Goal: Transaction & Acquisition: Purchase product/service

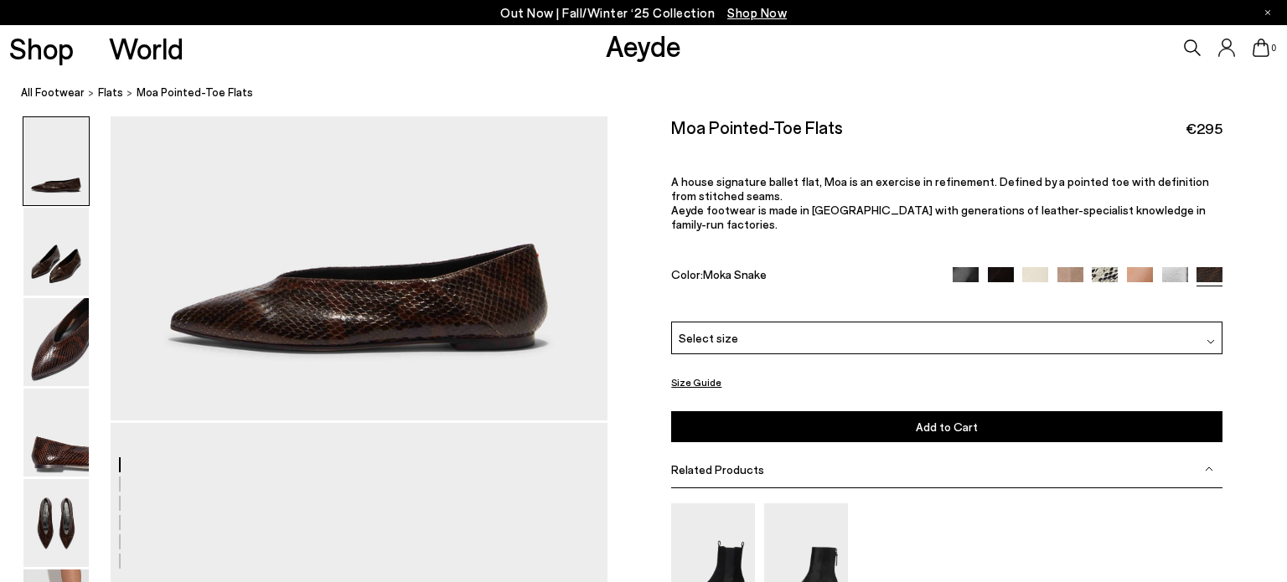
scroll to position [162, 0]
click at [57, 343] on img at bounding box center [55, 342] width 65 height 88
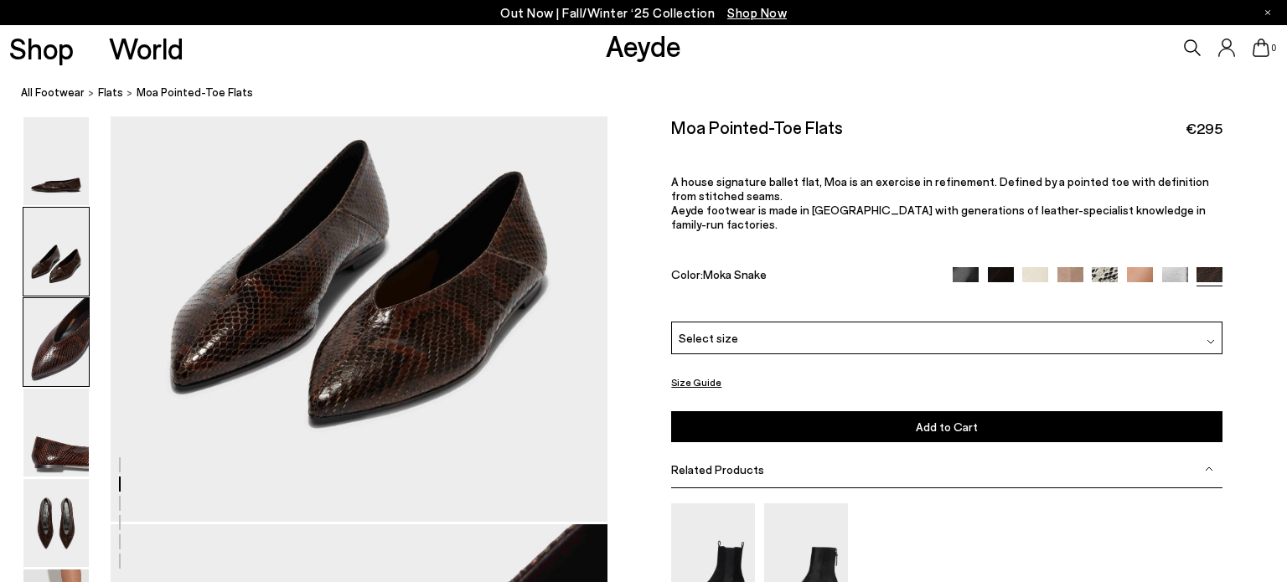
scroll to position [727, 0]
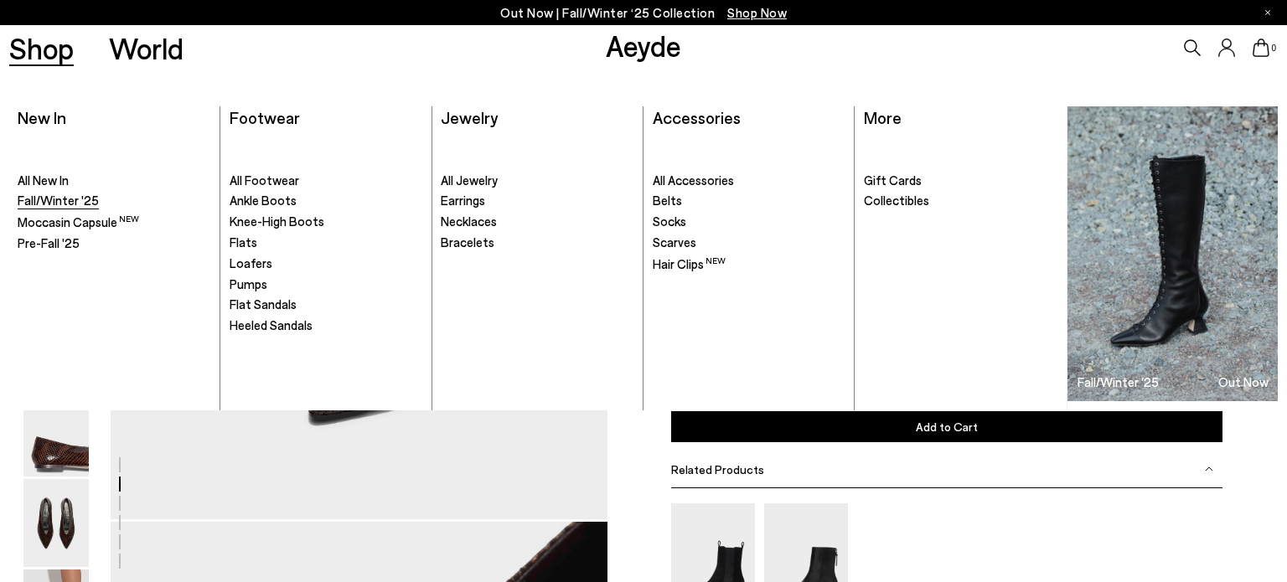
click at [59, 204] on span "Fall/Winter '25" at bounding box center [58, 200] width 81 height 15
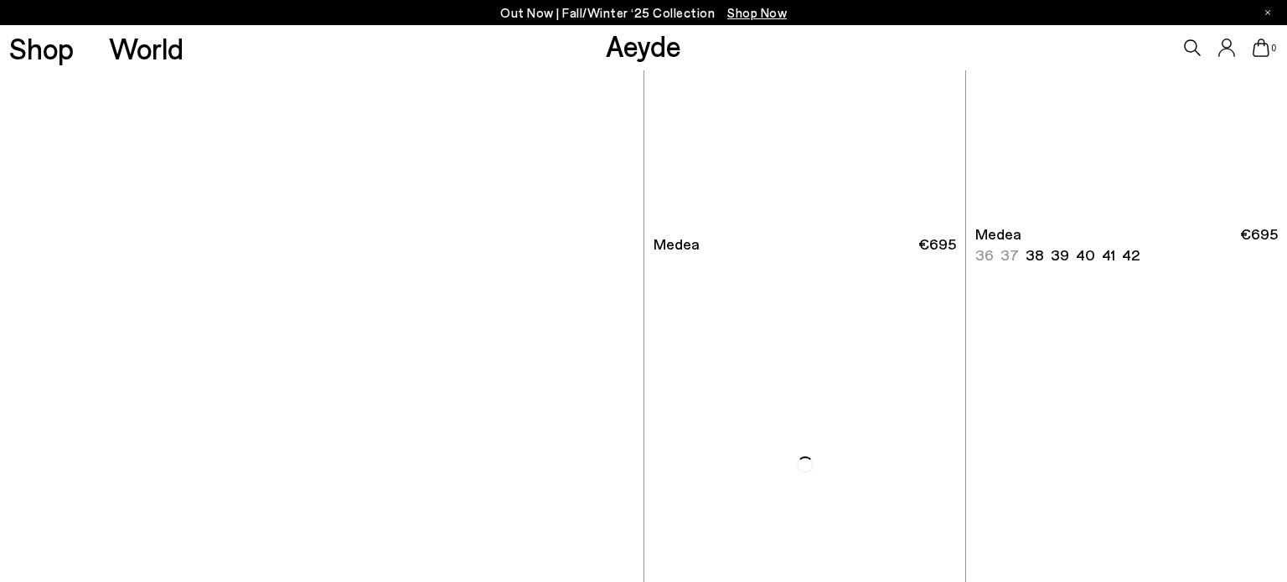
scroll to position [4939, 0]
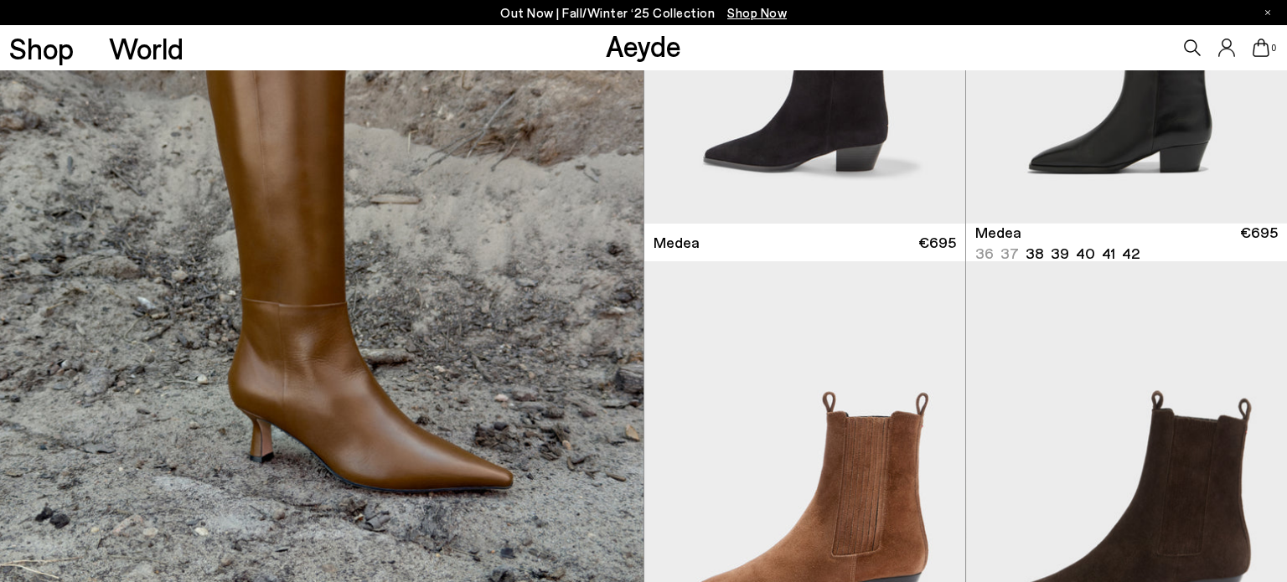
click at [299, 382] on img at bounding box center [321, 262] width 643 height 882
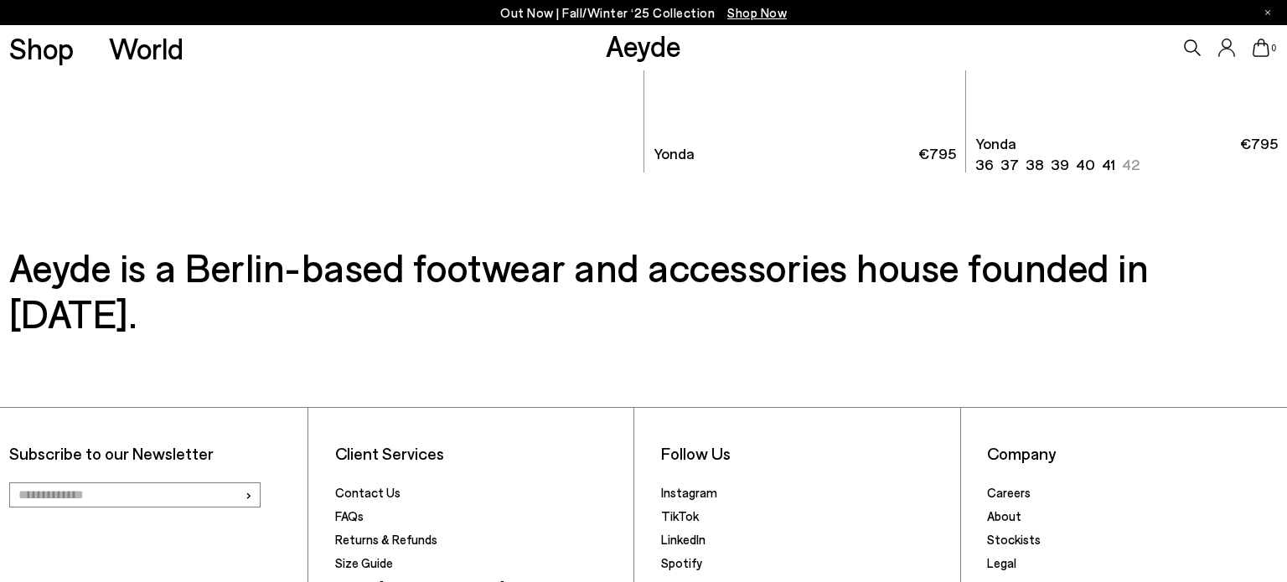
scroll to position [9117, 0]
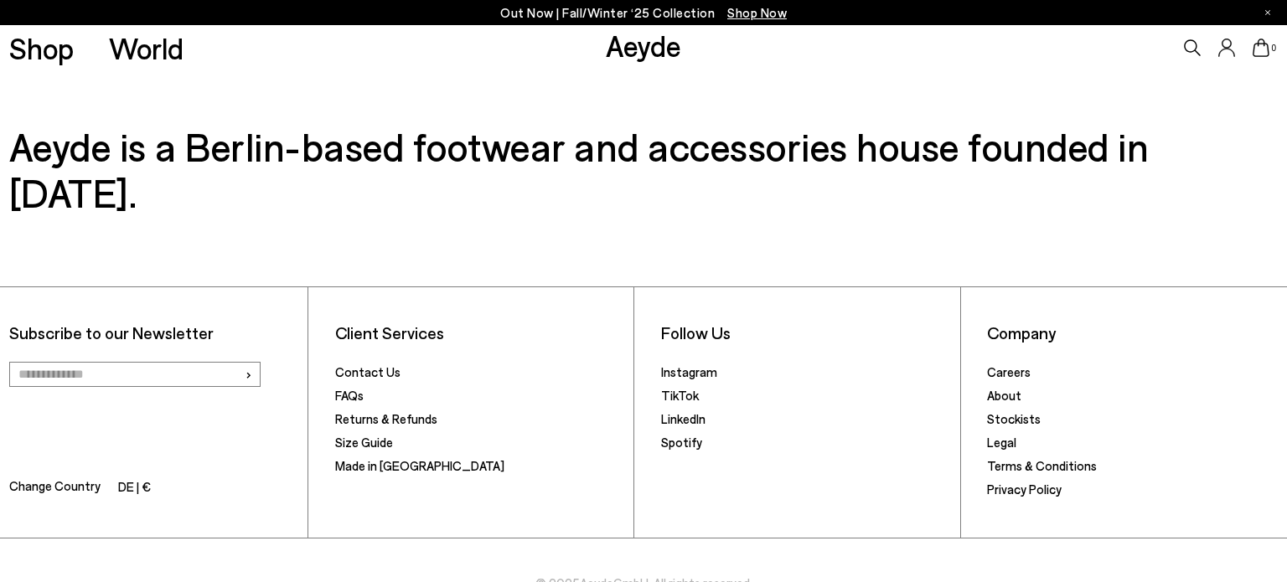
click at [755, 17] on span "Shop Now" at bounding box center [756, 12] width 59 height 15
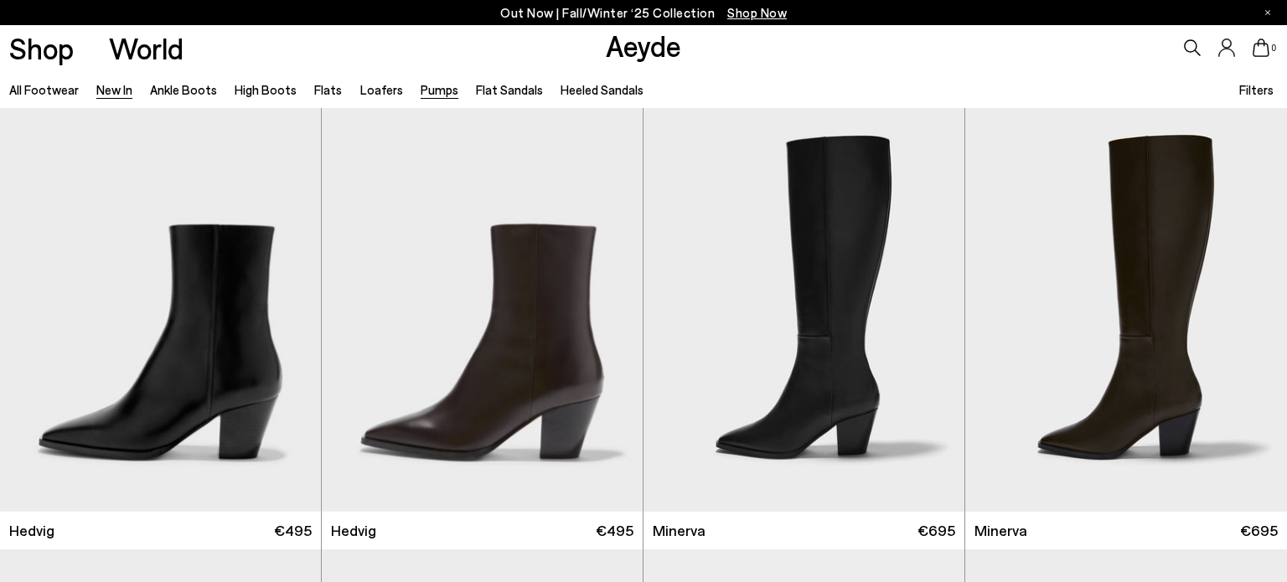
click at [426, 93] on link "Pumps" at bounding box center [439, 89] width 38 height 15
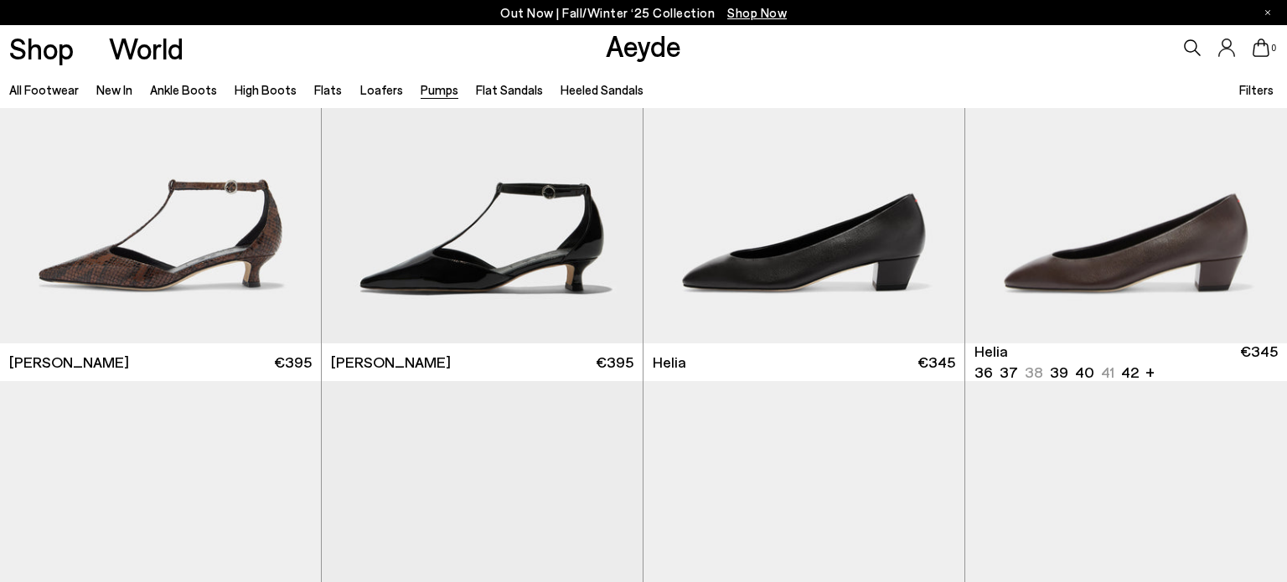
scroll to position [1055, 0]
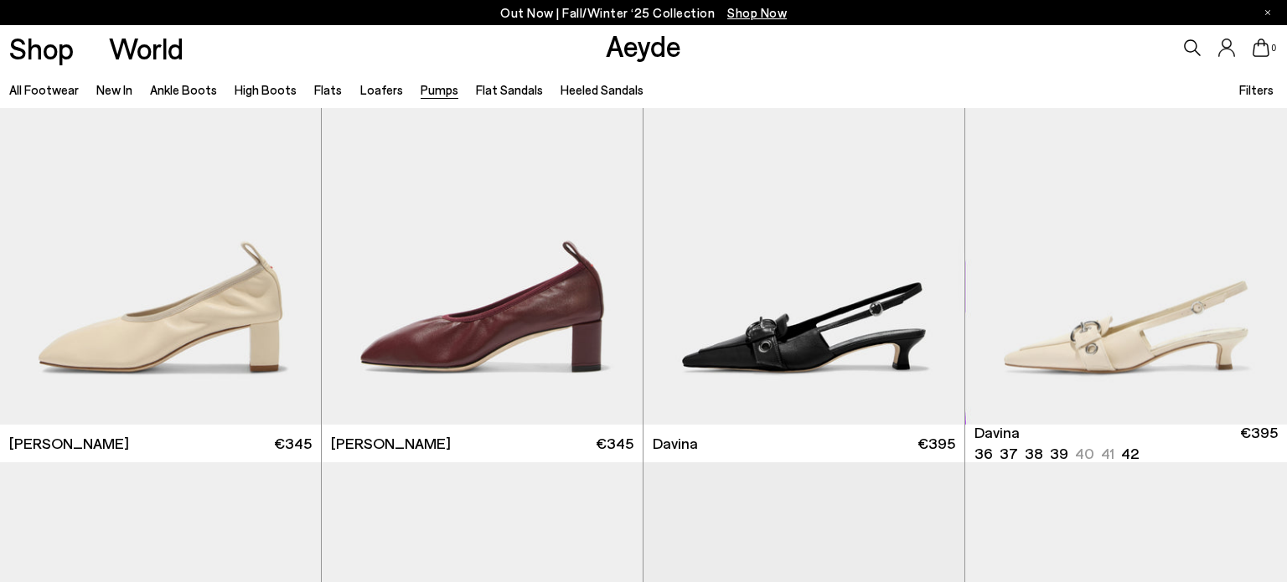
scroll to position [3625, 0]
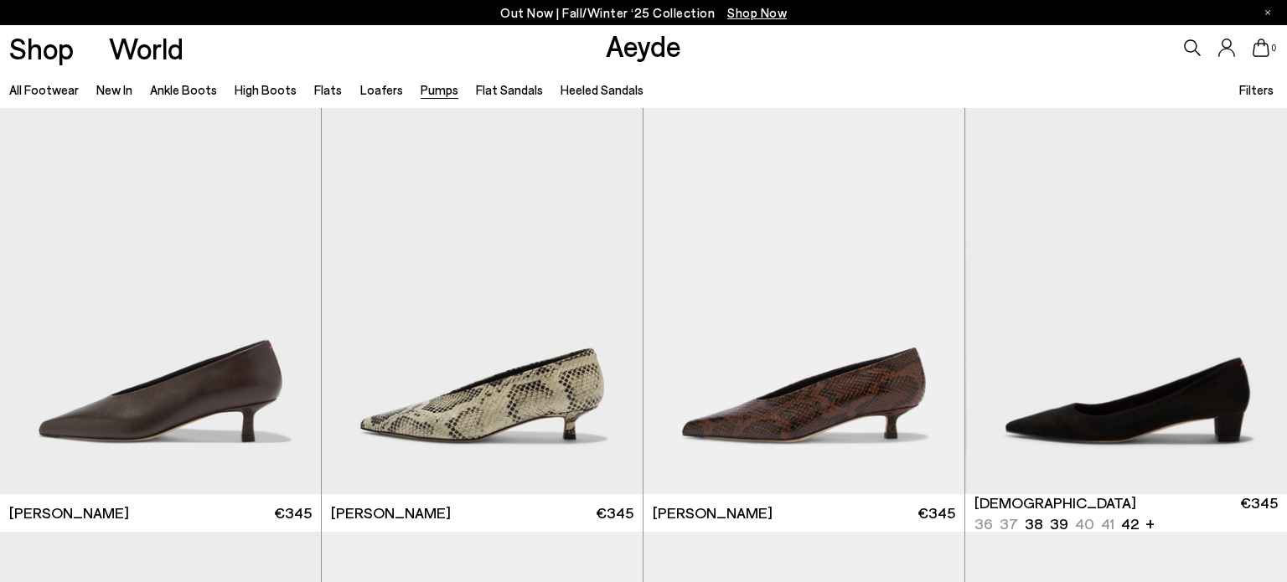
scroll to position [2210, 0]
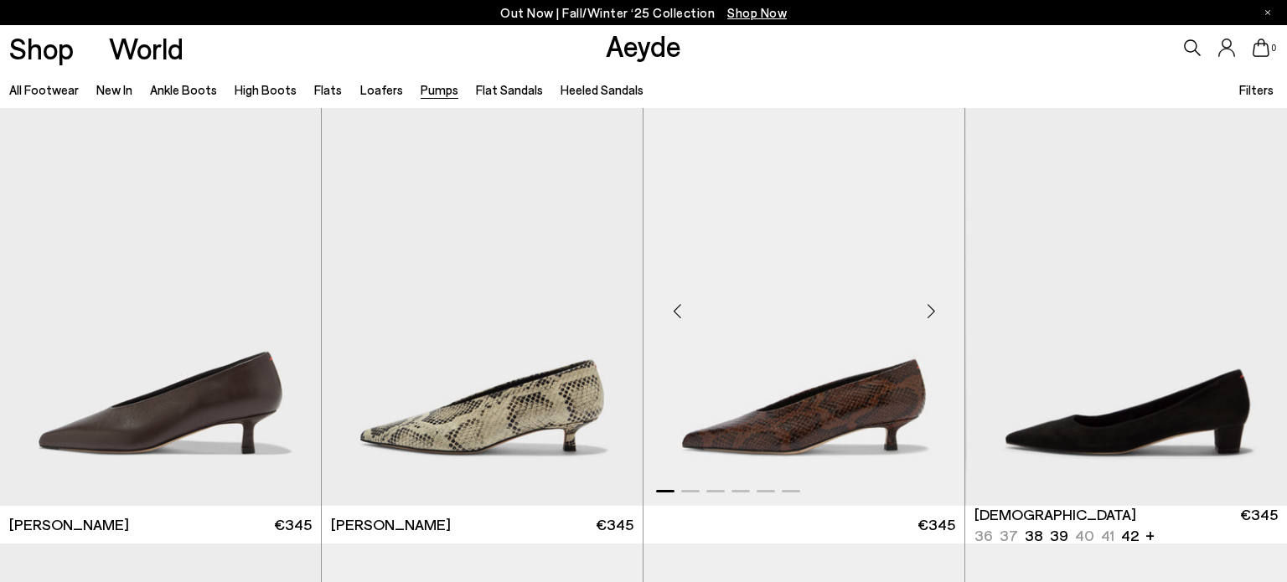
click at [771, 410] on img "1 / 6" at bounding box center [803, 304] width 321 height 403
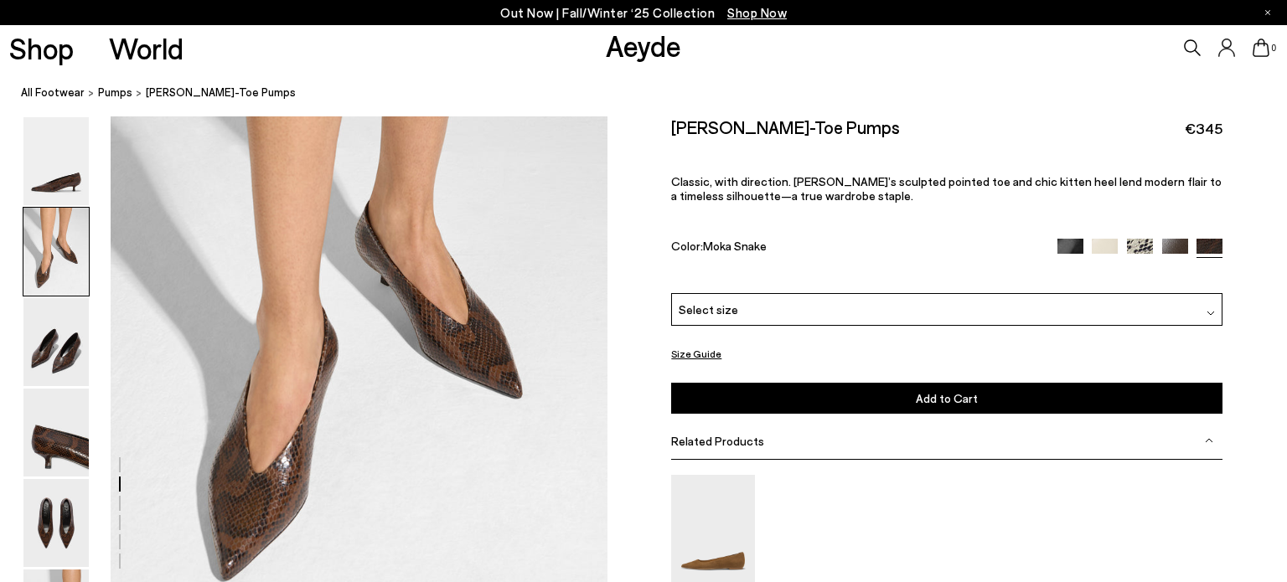
scroll to position [611, 0]
click at [1212, 312] on img at bounding box center [1210, 312] width 8 height 8
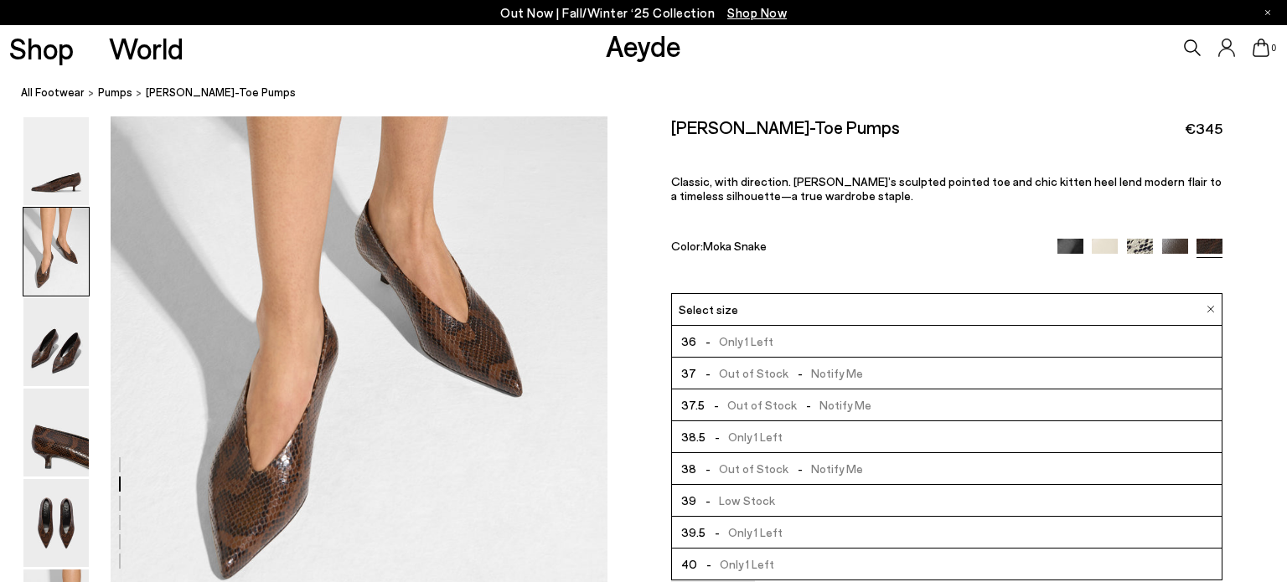
click at [751, 433] on span "- Only 1 Left" at bounding box center [743, 436] width 77 height 21
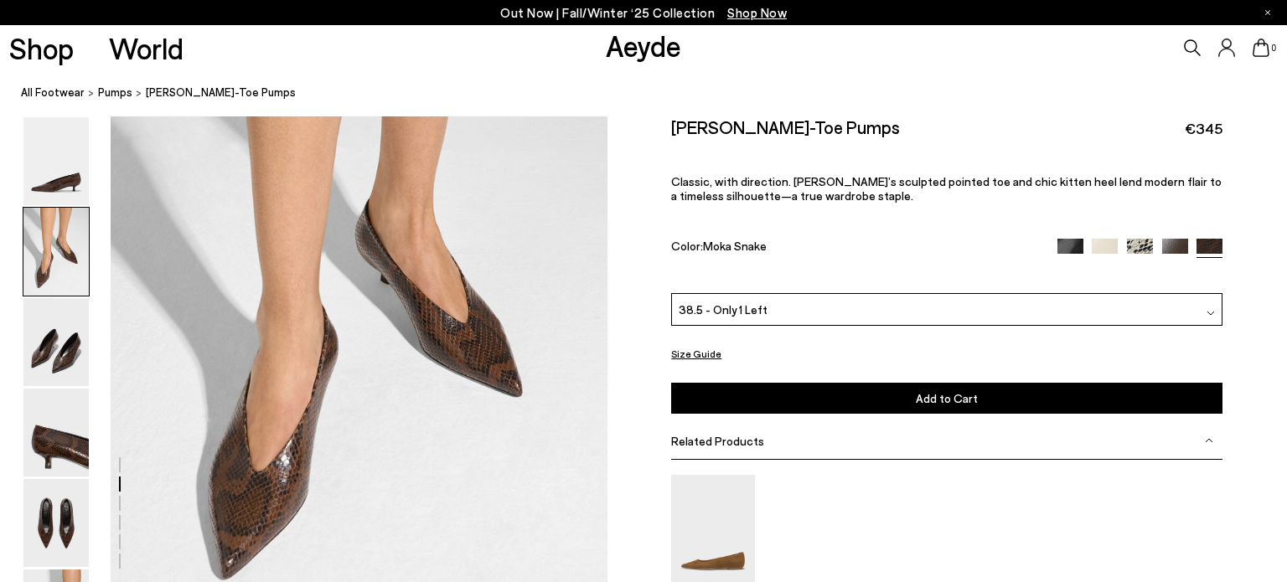
click at [953, 399] on span "Add to Cart" at bounding box center [947, 398] width 62 height 14
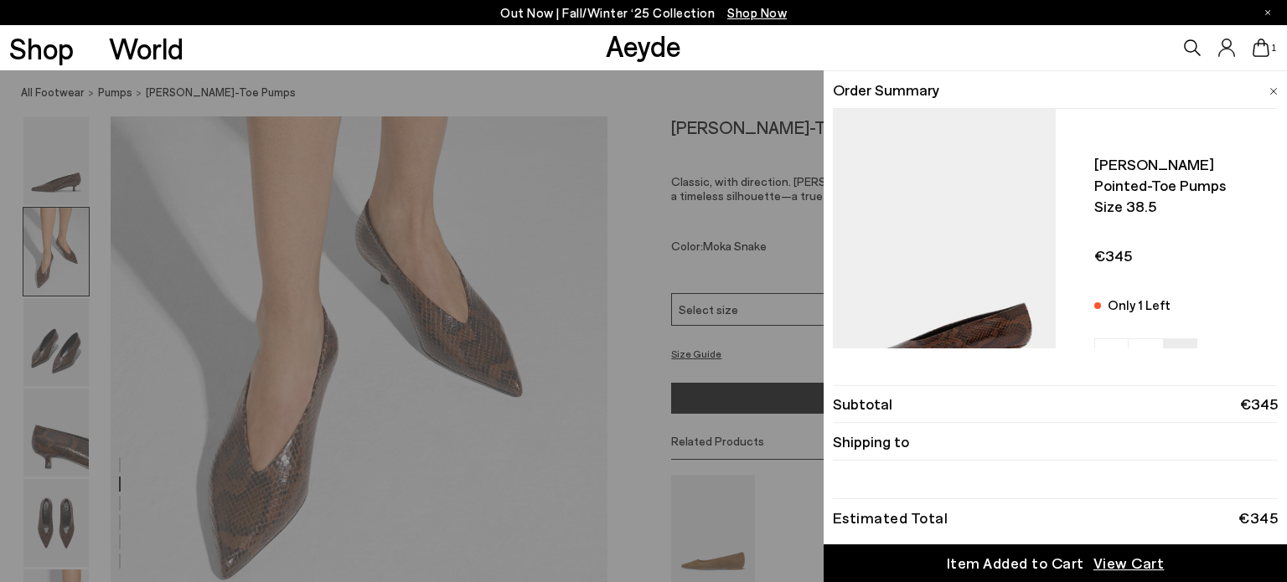
click at [919, 205] on img at bounding box center [944, 263] width 223 height 309
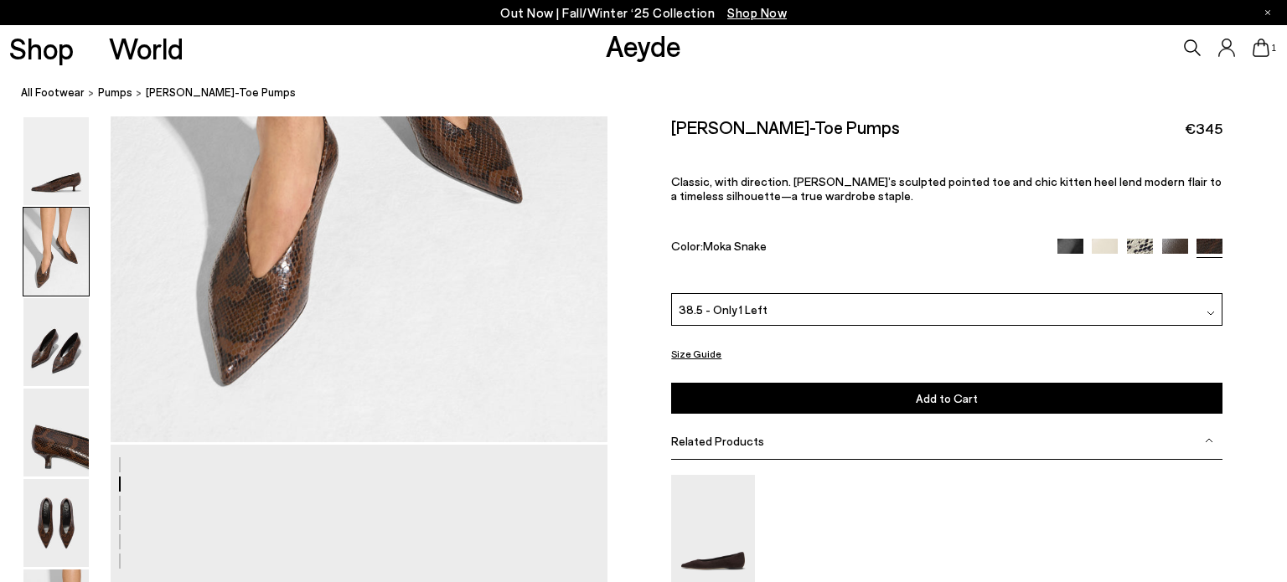
scroll to position [817, 0]
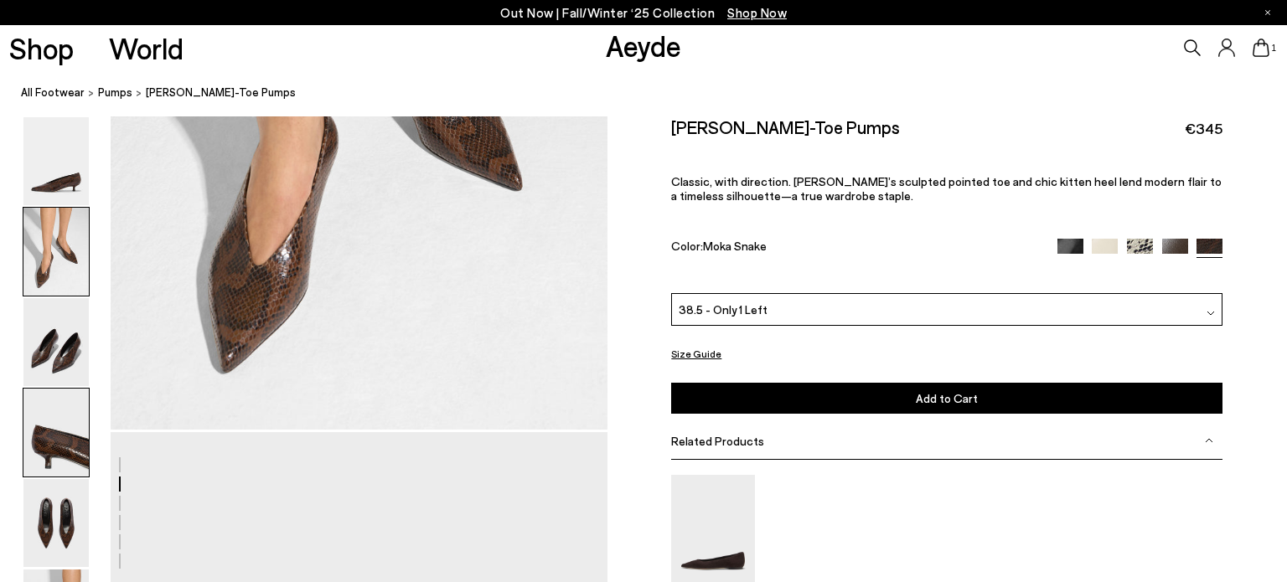
click at [80, 461] on img at bounding box center [55, 433] width 65 height 88
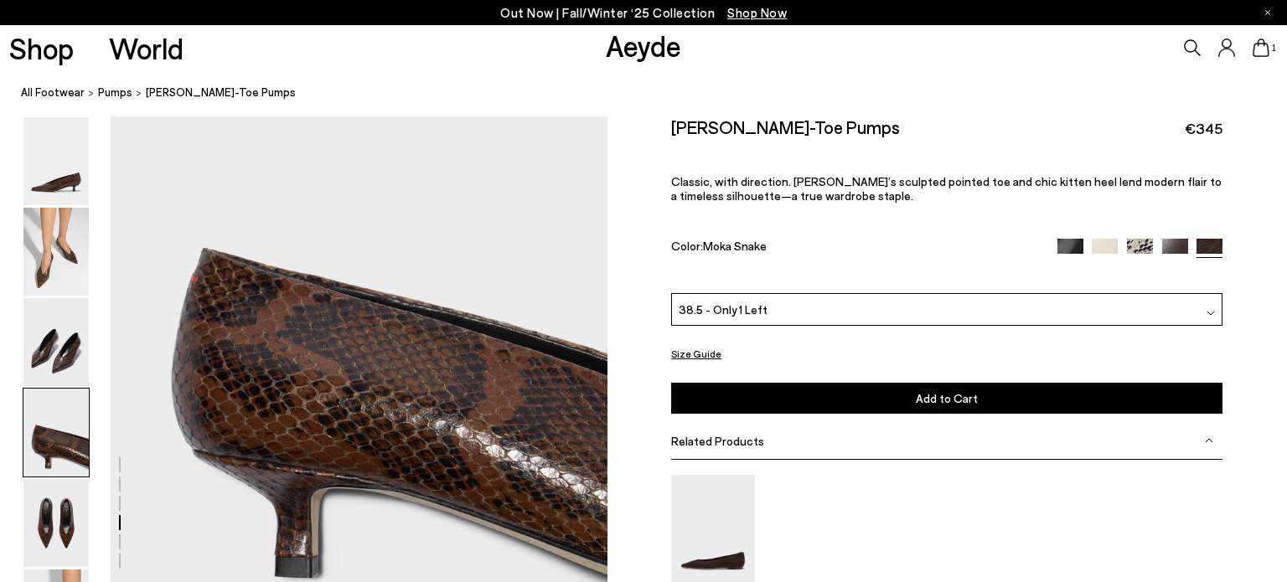
scroll to position [1943, 0]
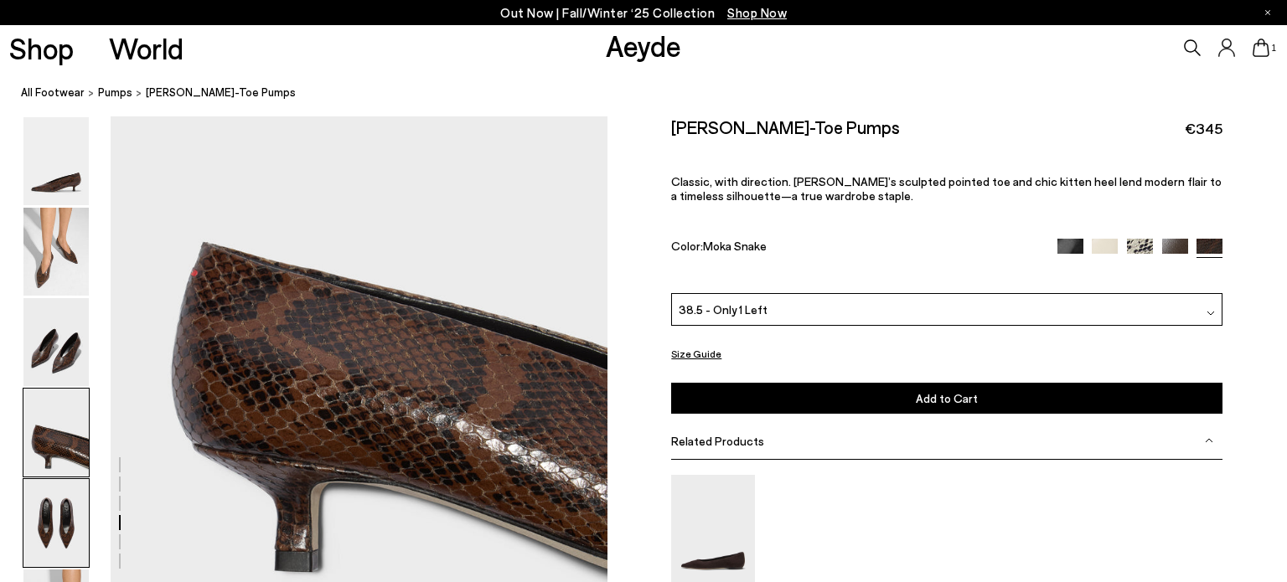
click at [67, 518] on img at bounding box center [55, 523] width 65 height 88
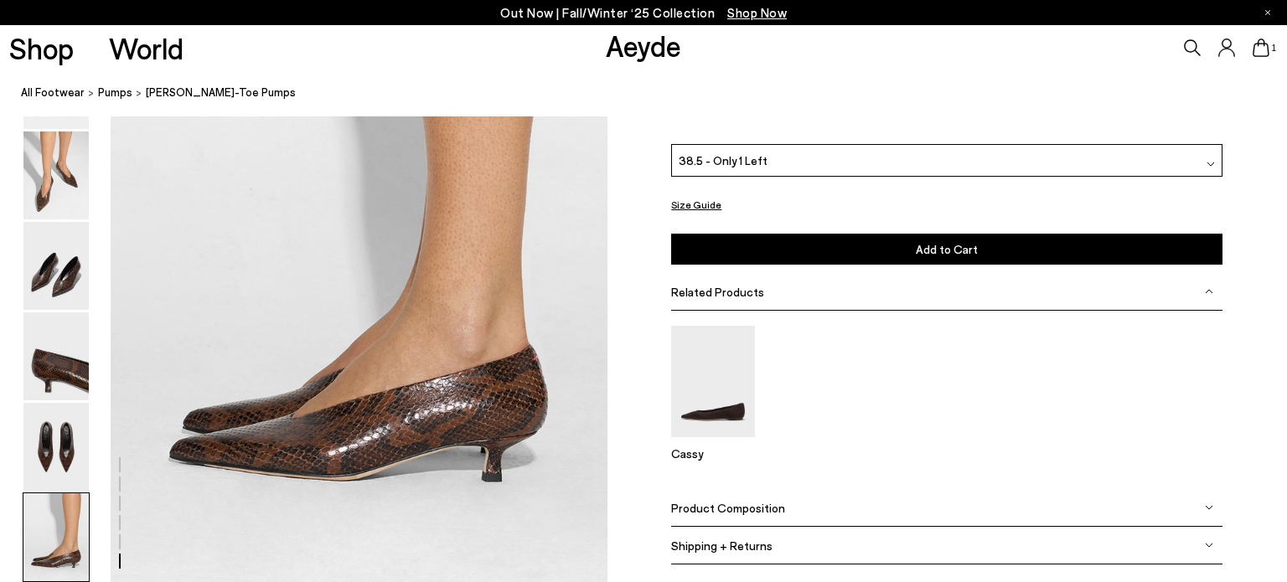
scroll to position [3322, 0]
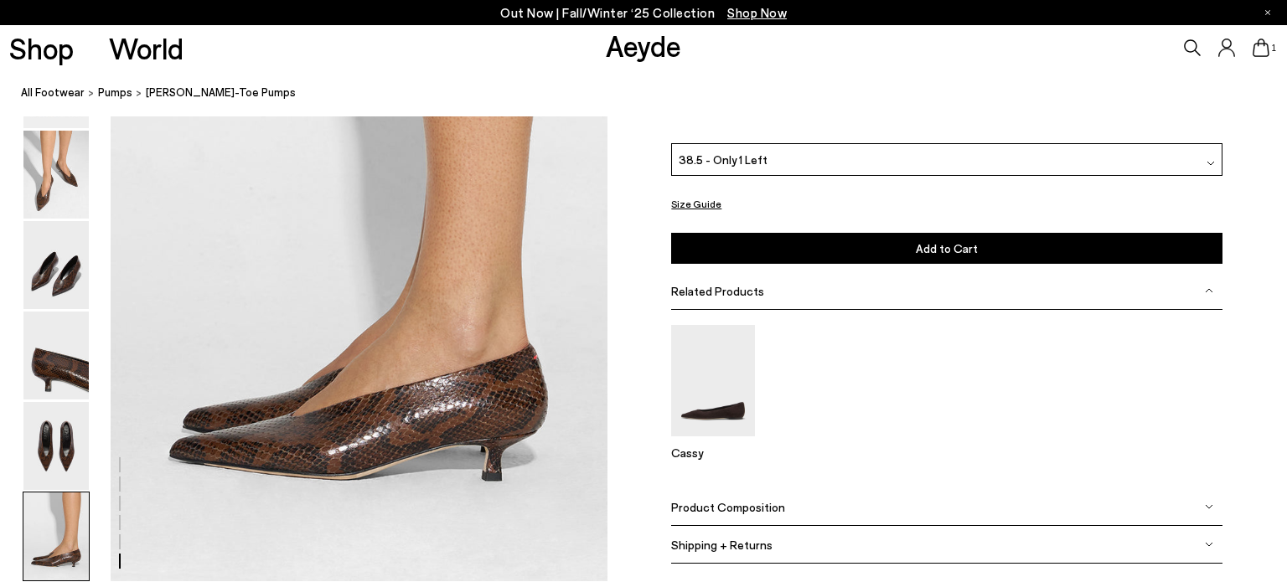
click at [1209, 165] on img at bounding box center [1210, 163] width 8 height 8
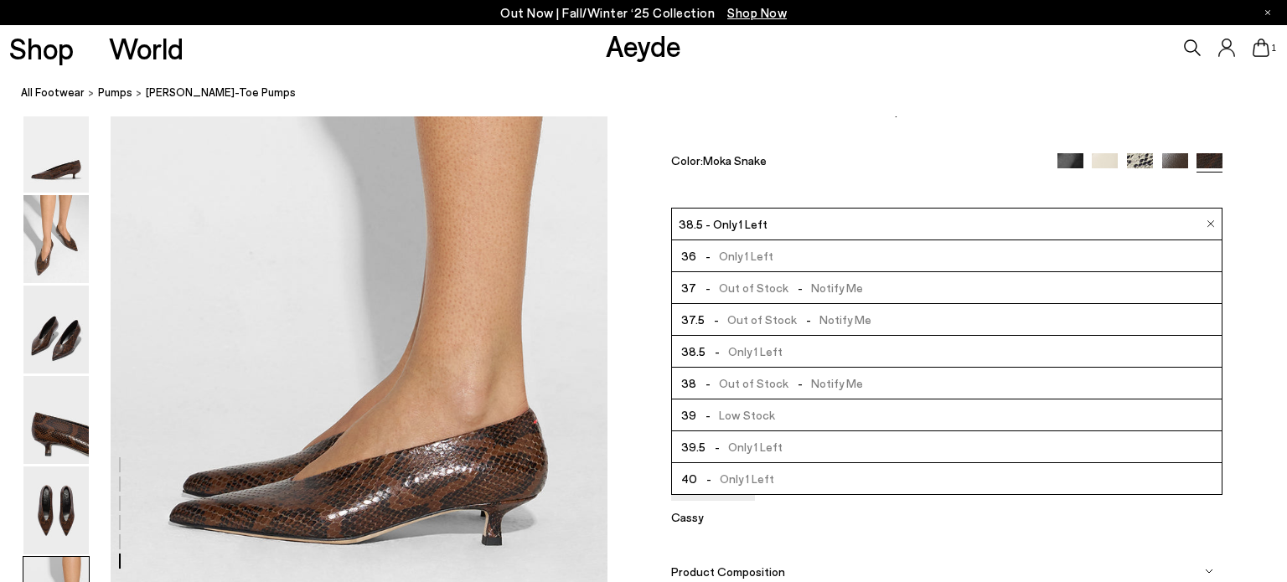
scroll to position [3258, 0]
click at [55, 250] on img at bounding box center [55, 238] width 65 height 88
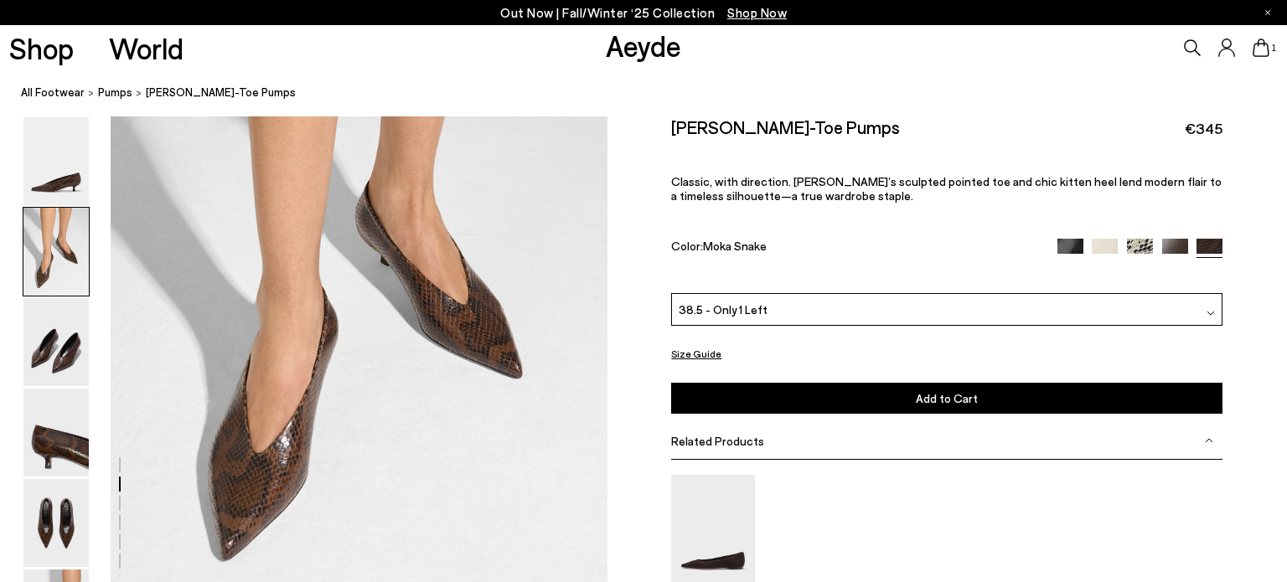
scroll to position [470, 0]
